Goal: Task Accomplishment & Management: Manage account settings

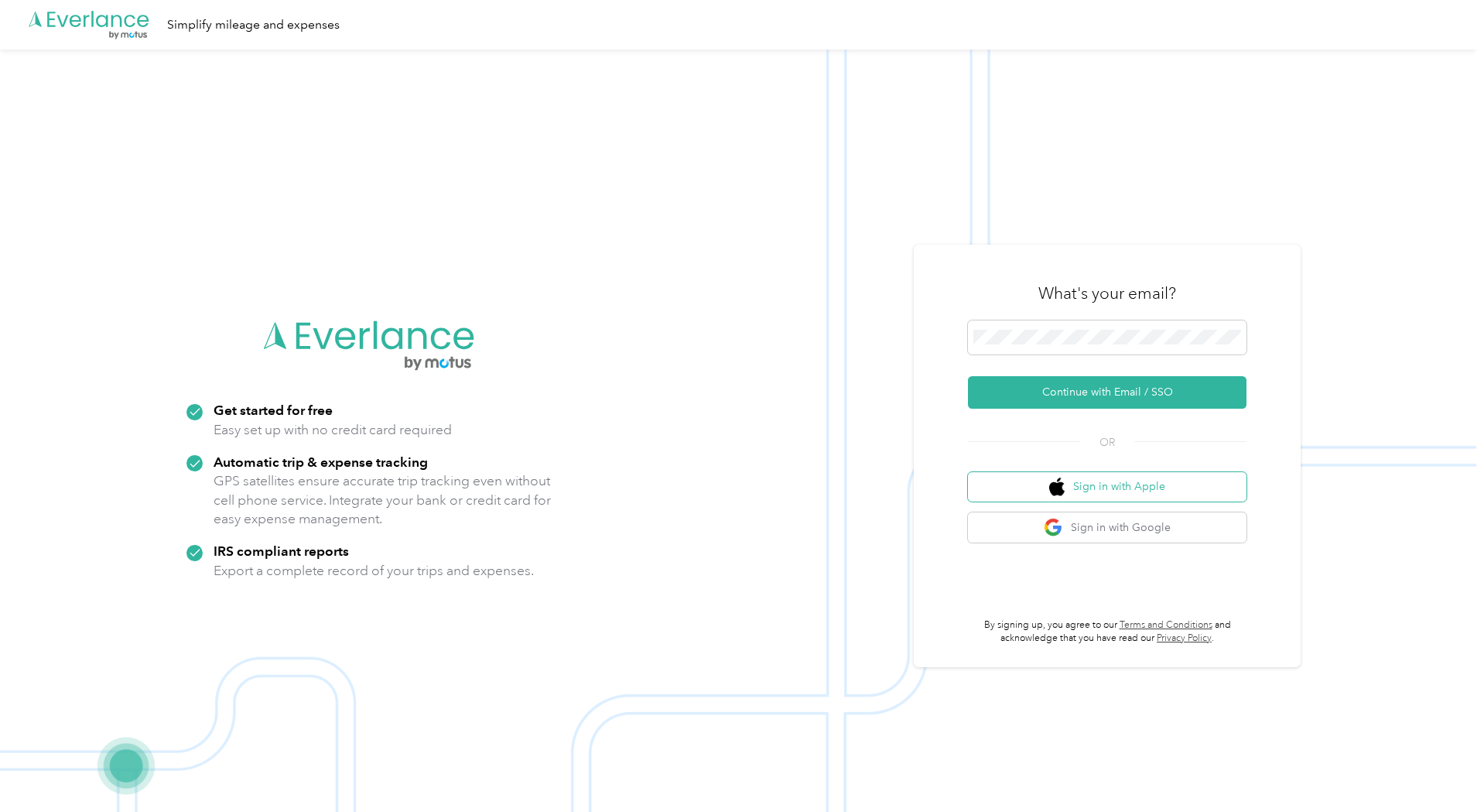
click at [1105, 489] on button "Sign in with Apple" at bounding box center [1107, 487] width 278 height 30
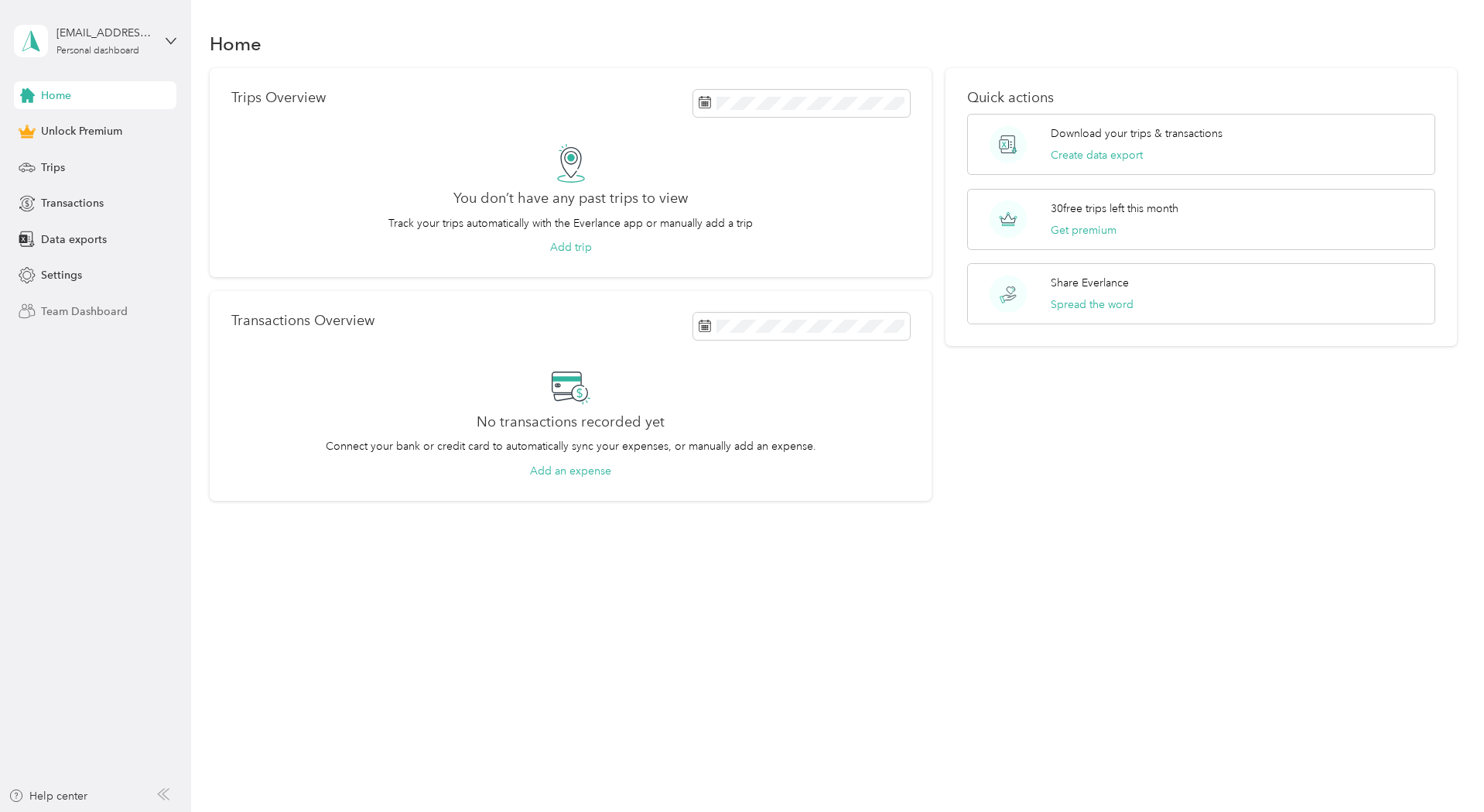
click at [103, 308] on span "Team Dashboard" at bounding box center [85, 312] width 87 height 17
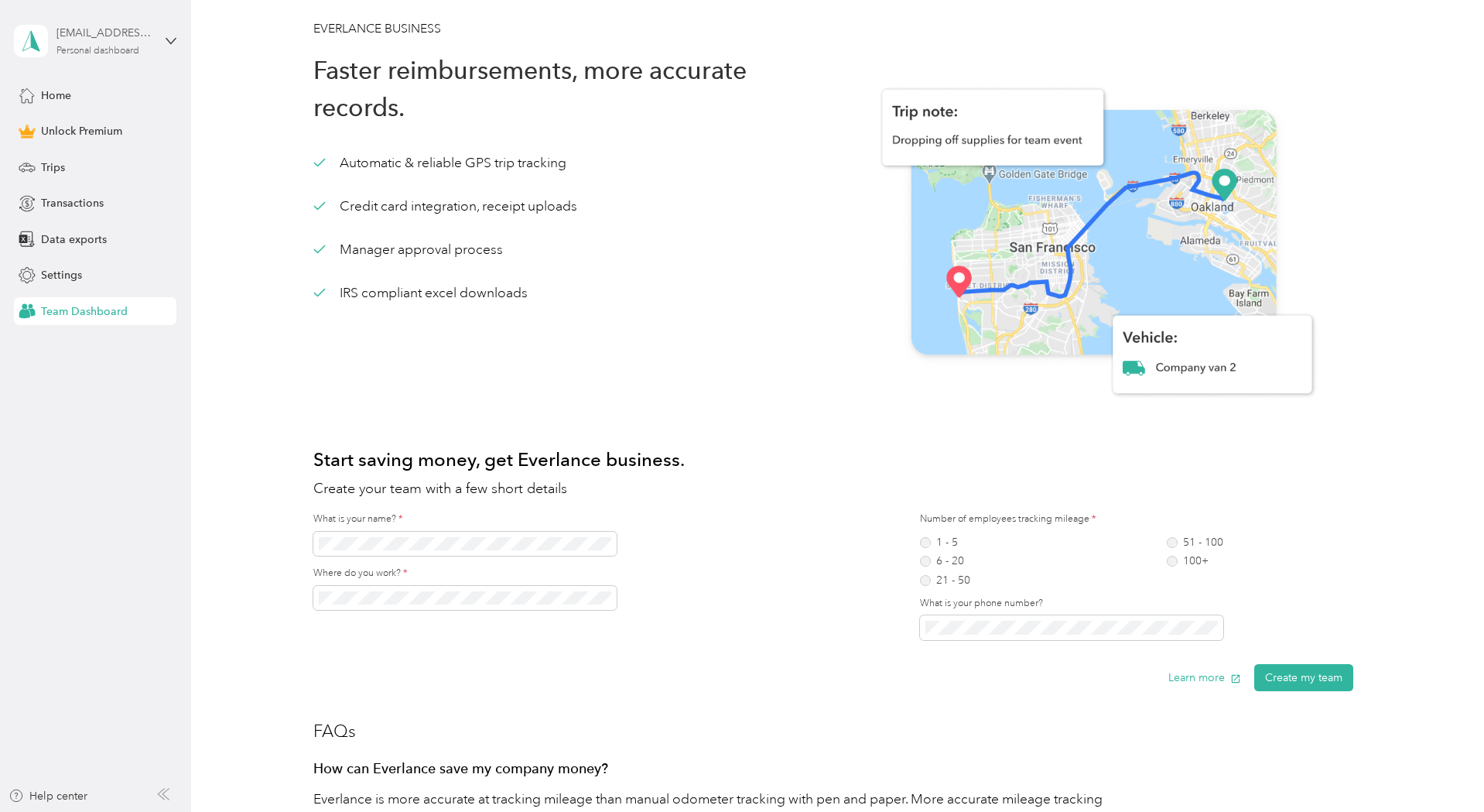
click at [83, 43] on div "[EMAIL_ADDRESS][DOMAIN_NAME] Personal dashboard" at bounding box center [104, 40] width 96 height 31
click at [62, 121] on div "Log out" at bounding box center [57, 127] width 59 height 17
